Goal: Information Seeking & Learning: Learn about a topic

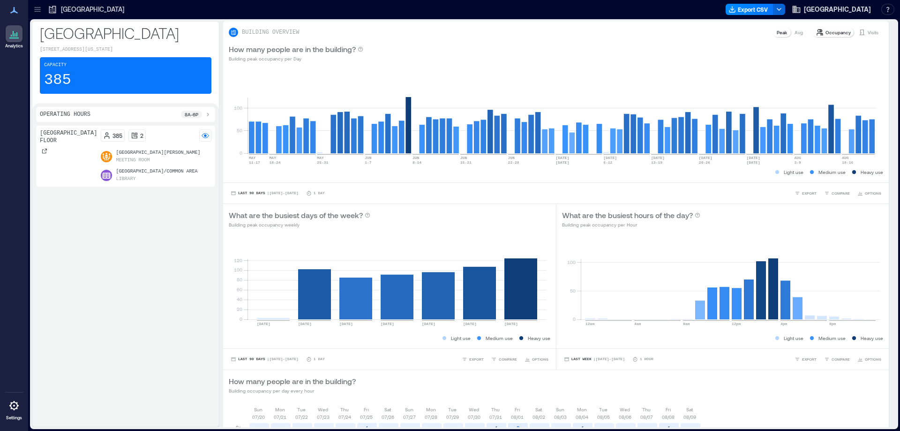
click at [37, 10] on icon at bounding box center [37, 9] width 9 height 9
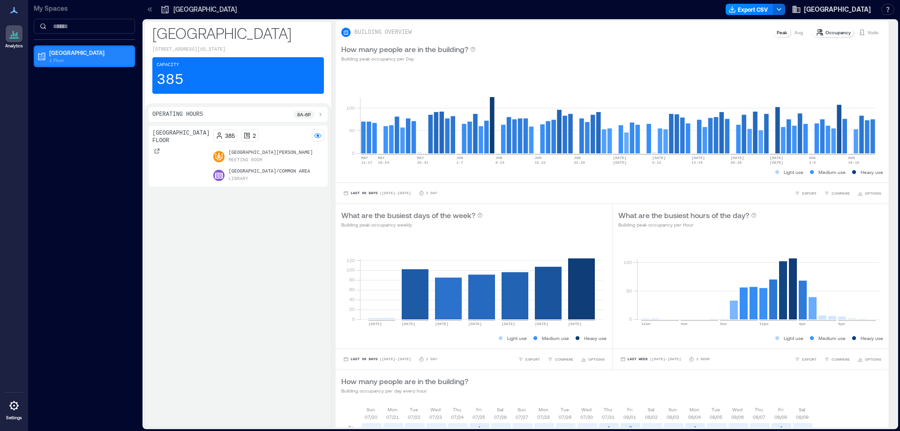
click at [77, 59] on p "1 Floor" at bounding box center [88, 59] width 79 height 7
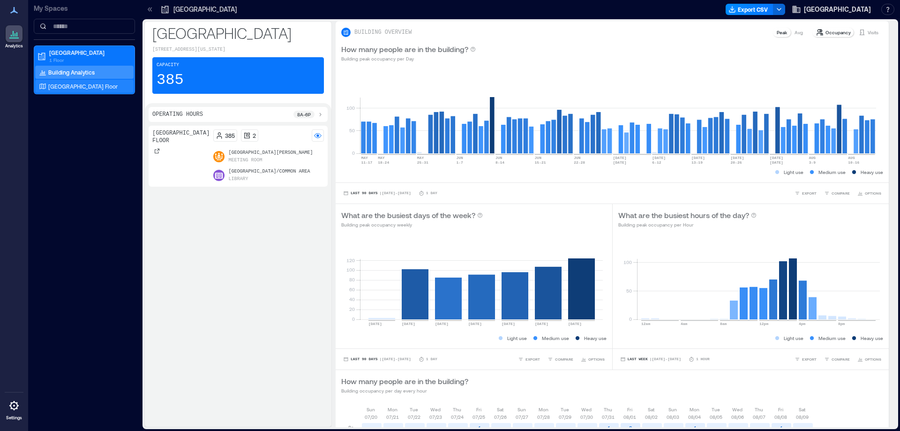
click at [85, 85] on p "[GEOGRAPHIC_DATA] Floor" at bounding box center [82, 85] width 69 height 7
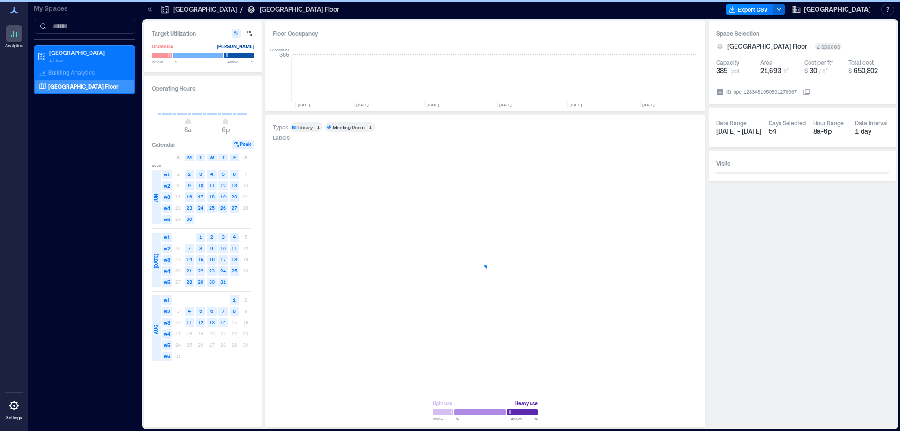
scroll to position [0, 833]
click at [245, 159] on span "S" at bounding box center [245, 157] width 3 height 7
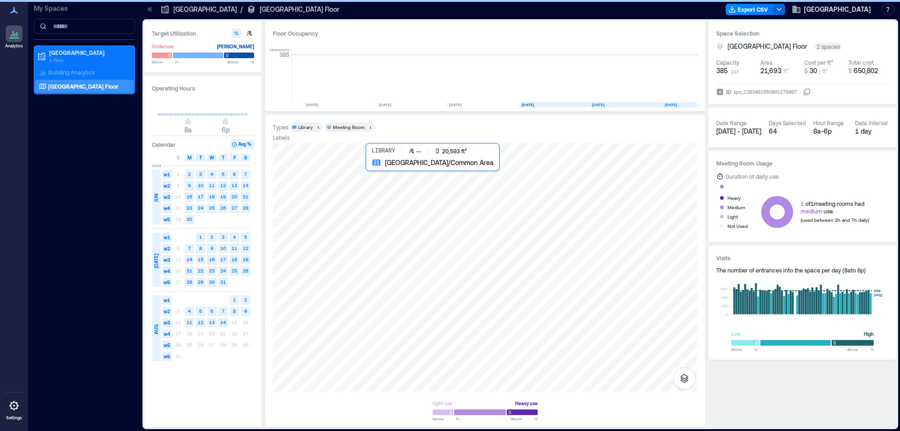
click at [426, 306] on div at bounding box center [485, 267] width 425 height 248
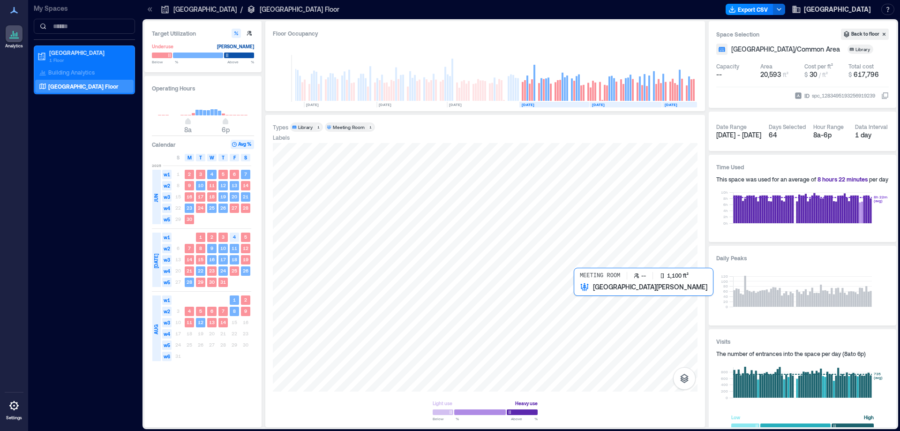
click at [598, 303] on div at bounding box center [485, 267] width 425 height 248
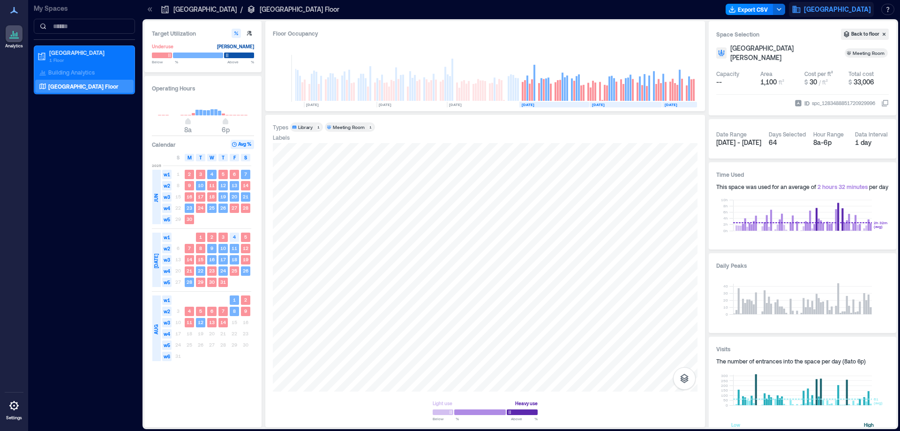
click at [852, 11] on span "[GEOGRAPHIC_DATA]" at bounding box center [837, 9] width 67 height 9
click at [812, 66] on button "Logout" at bounding box center [819, 64] width 86 height 15
